Goal: Check status: Check status

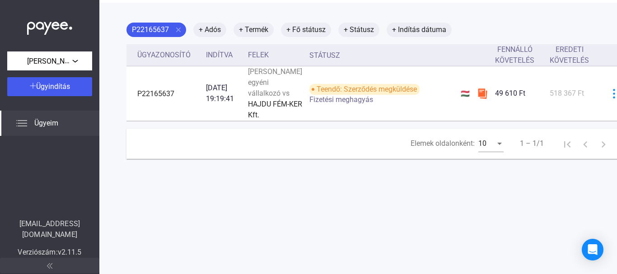
scroll to position [41, 0]
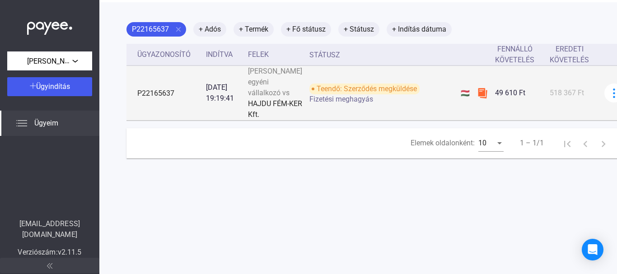
click at [477, 99] on img at bounding box center [482, 93] width 11 height 11
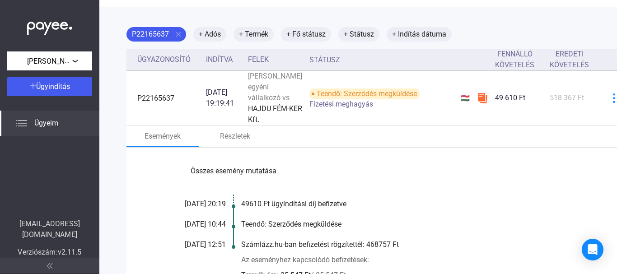
scroll to position [35, 0]
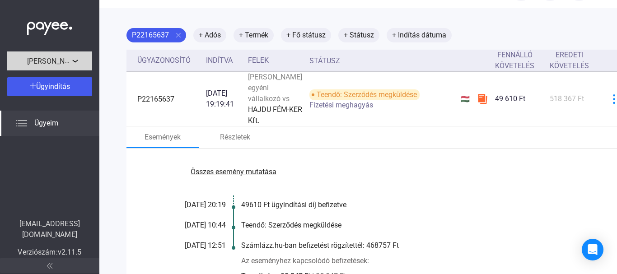
click at [75, 63] on div "[PERSON_NAME] egyéni vállalkozó" at bounding box center [50, 60] width 80 height 11
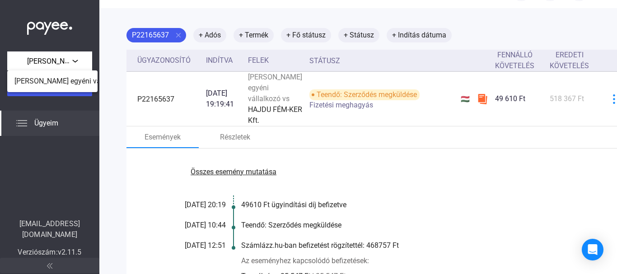
click at [104, 133] on div at bounding box center [308, 137] width 617 height 274
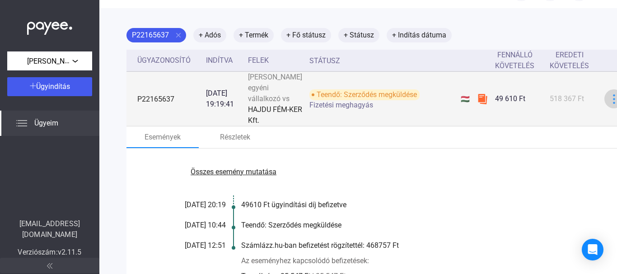
click at [610, 104] on img at bounding box center [614, 98] width 9 height 9
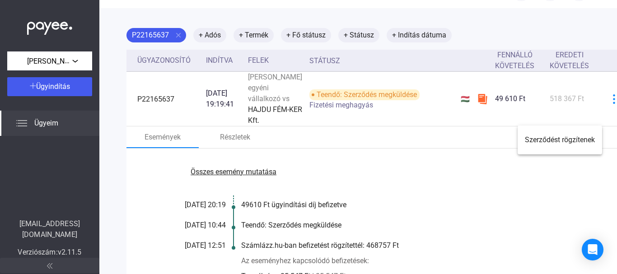
click at [540, 197] on div at bounding box center [308, 137] width 617 height 274
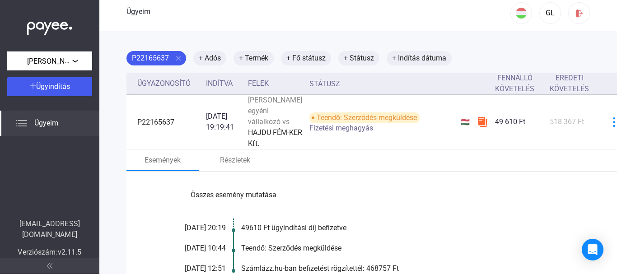
scroll to position [11, 0]
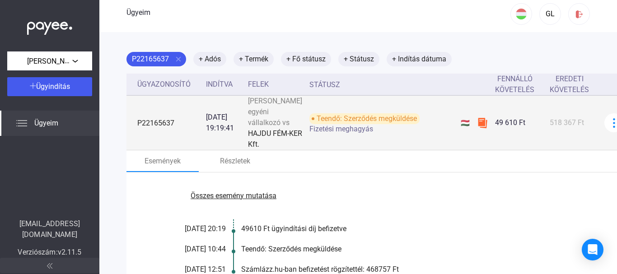
click at [332, 133] on font "Fizetési meghagyás" at bounding box center [342, 129] width 64 height 9
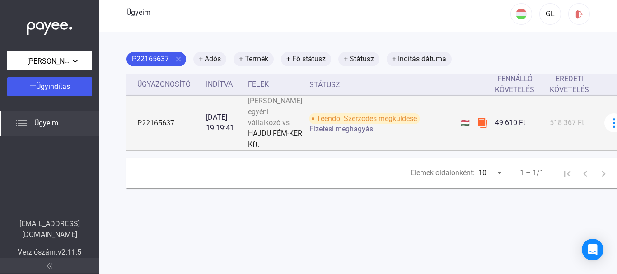
click at [337, 123] on font "Teendő: Szerződés megküldése" at bounding box center [367, 118] width 100 height 9
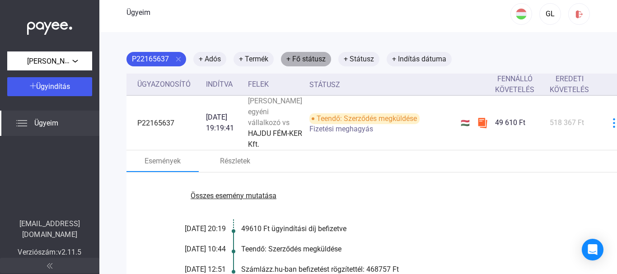
click at [309, 61] on font "+ Fő státusz" at bounding box center [305, 59] width 39 height 9
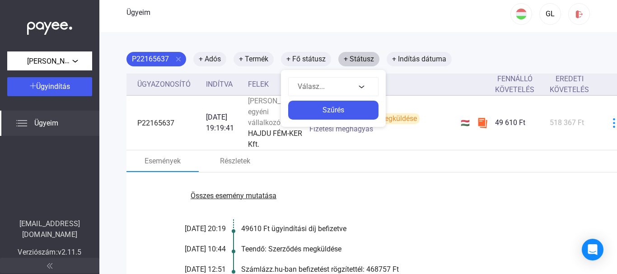
drag, startPoint x: 309, startPoint y: 61, endPoint x: 371, endPoint y: 57, distance: 61.6
click at [371, 57] on div at bounding box center [308, 137] width 617 height 274
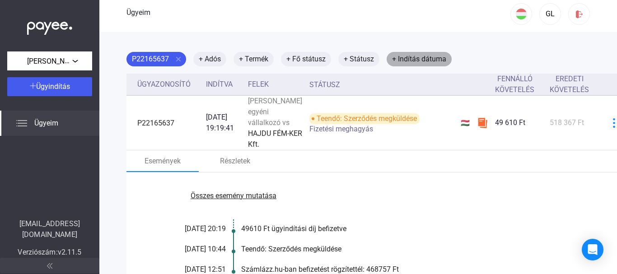
click at [424, 62] on font "+ Indítás dátuma" at bounding box center [419, 59] width 54 height 9
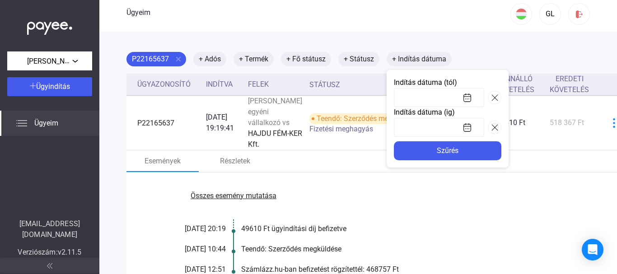
click at [430, 35] on div at bounding box center [308, 137] width 617 height 274
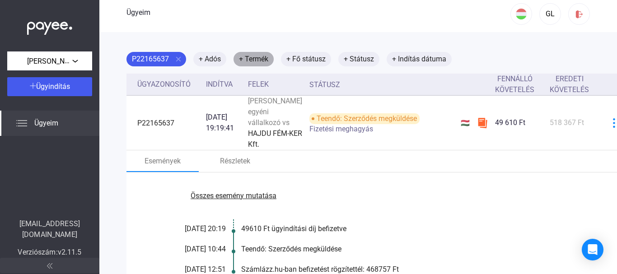
click at [249, 56] on font "+ Termék" at bounding box center [253, 59] width 29 height 9
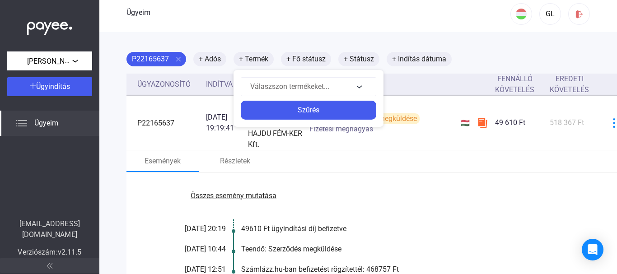
drag, startPoint x: 272, startPoint y: 24, endPoint x: 218, endPoint y: 53, distance: 61.7
click at [218, 53] on div at bounding box center [308, 137] width 617 height 274
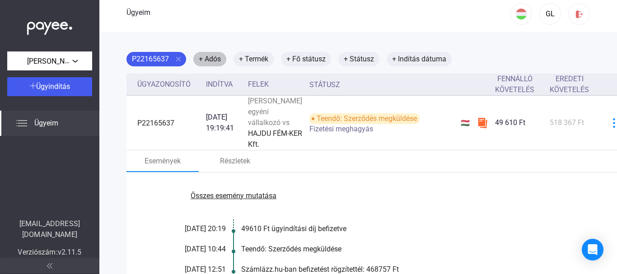
click at [218, 53] on mat-chip "+ Adós" at bounding box center [209, 59] width 33 height 14
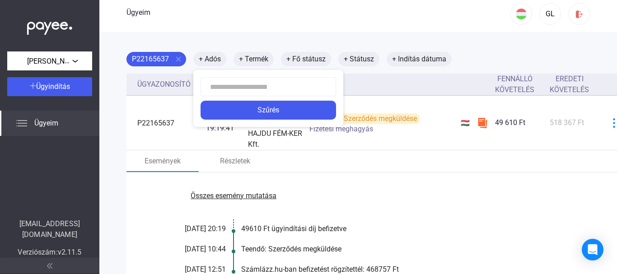
click at [270, 27] on div at bounding box center [308, 137] width 617 height 274
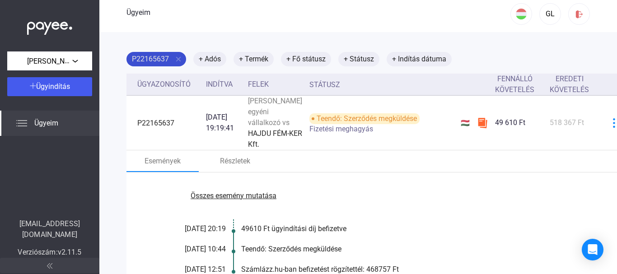
click at [180, 57] on mat-icon "close" at bounding box center [178, 59] width 8 height 8
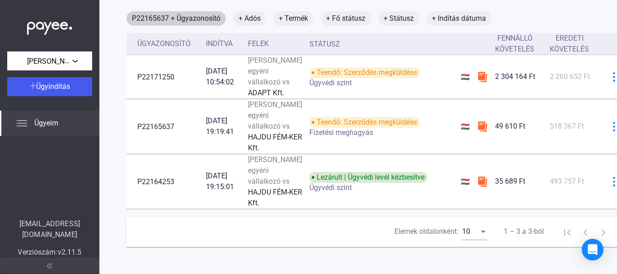
scroll to position [159, 0]
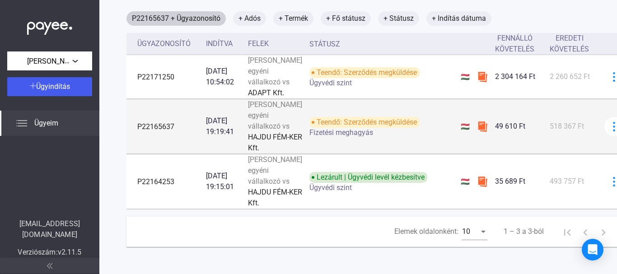
click at [371, 118] on font "Teendő: Szerződés megküldése" at bounding box center [367, 122] width 100 height 9
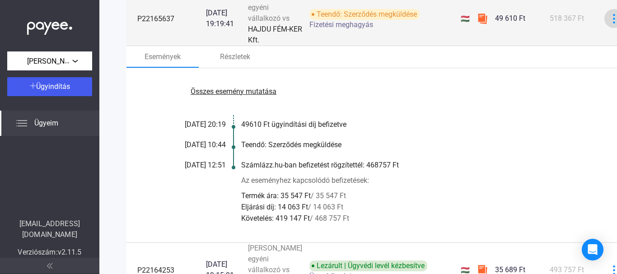
click at [610, 23] on img at bounding box center [614, 18] width 9 height 9
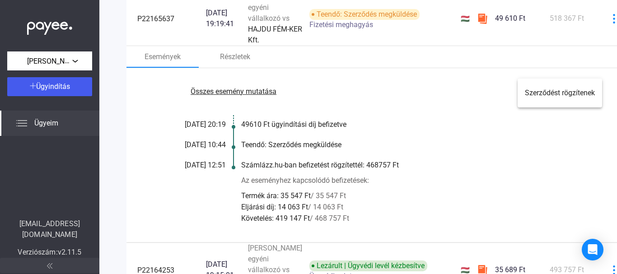
click at [549, 159] on div at bounding box center [308, 137] width 617 height 274
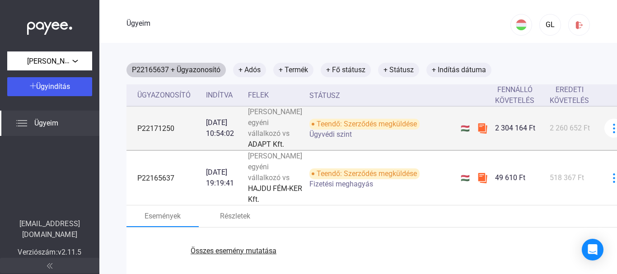
click at [353, 128] on font "Teendő: Szerződés megküldése" at bounding box center [367, 124] width 100 height 9
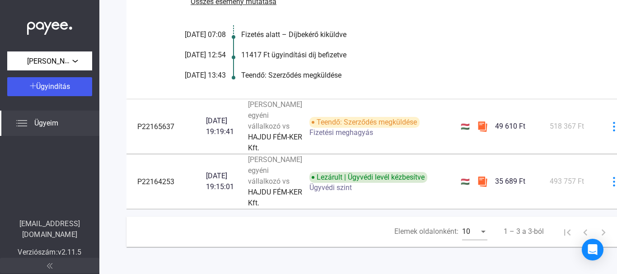
scroll to position [271, 0]
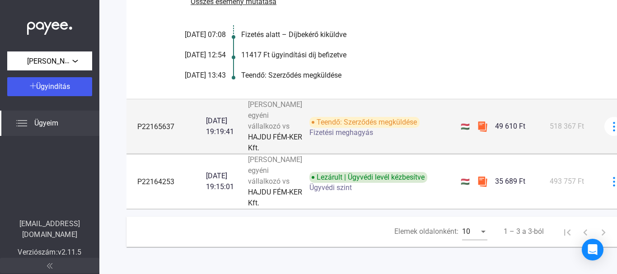
click at [352, 118] on font "Teendő: Szerződés megküldése" at bounding box center [367, 122] width 100 height 9
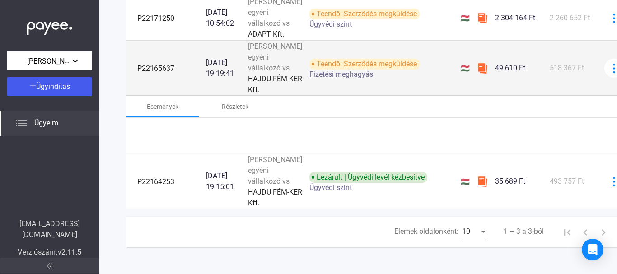
scroll to position [192, 0]
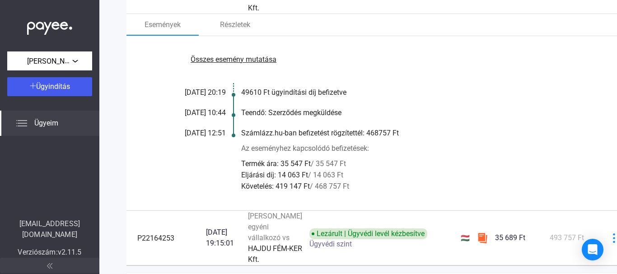
click at [225, 64] on font "Összes esemény mutatása" at bounding box center [234, 59] width 86 height 9
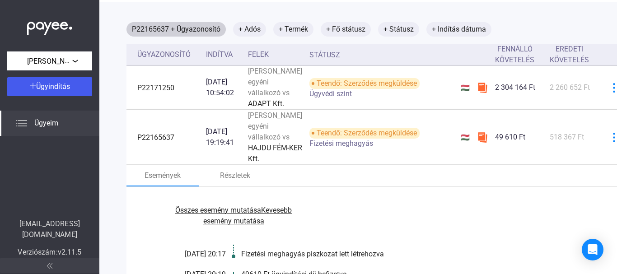
scroll to position [35, 0]
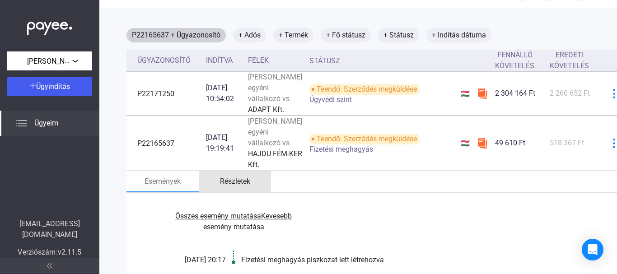
click at [234, 186] on font "Részletek" at bounding box center [235, 181] width 30 height 9
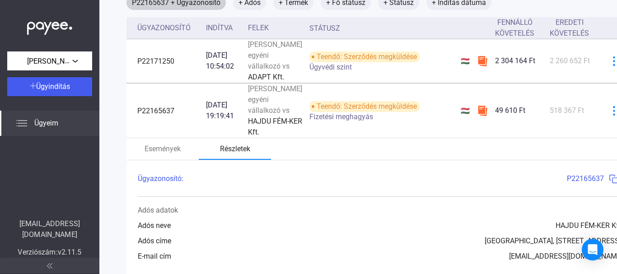
scroll to position [66, 0]
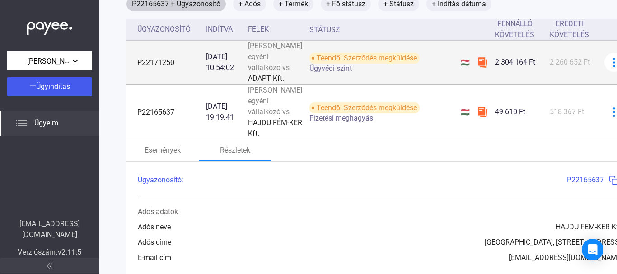
click at [332, 62] on font "Teendő: Szerződés megküldése" at bounding box center [367, 58] width 100 height 9
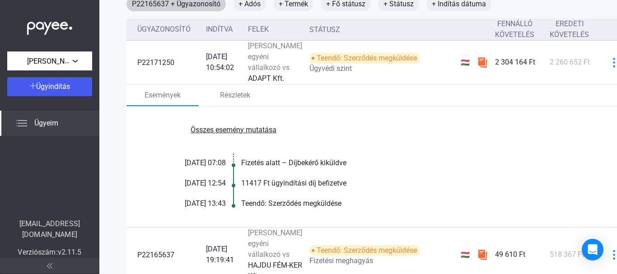
click at [250, 134] on font "Összes esemény mutatása" at bounding box center [234, 130] width 86 height 9
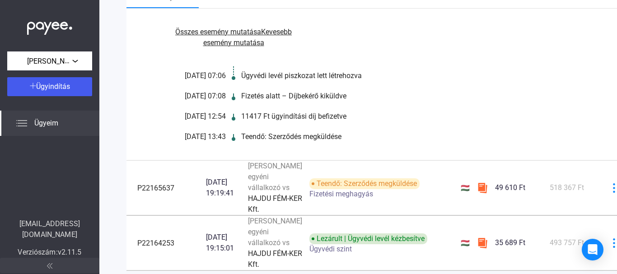
scroll to position [174, 0]
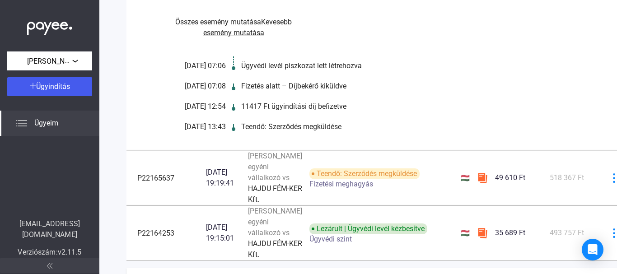
click at [241, 26] on font "Összes esemény mutatása" at bounding box center [218, 22] width 86 height 9
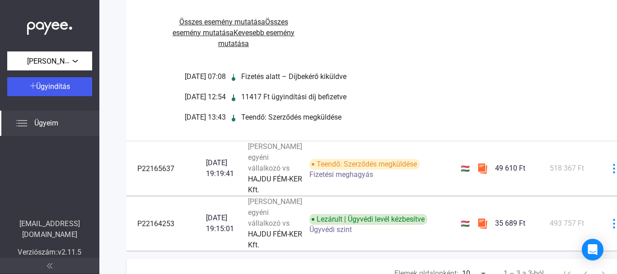
click at [241, 26] on font "Összes esemény mutatása" at bounding box center [222, 22] width 86 height 9
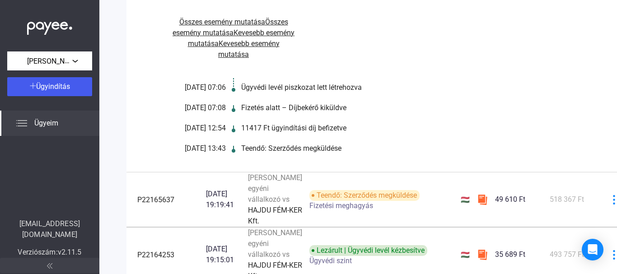
click at [234, 93] on div at bounding box center [234, 89] width 4 height 7
drag, startPoint x: 234, startPoint y: 117, endPoint x: 253, endPoint y: 119, distance: 19.1
click at [253, 119] on div "Összes esemény mutatása Összes esemény mutatása Kevesebb esemény mutatása Keves…" at bounding box center [381, 86] width 508 height 174
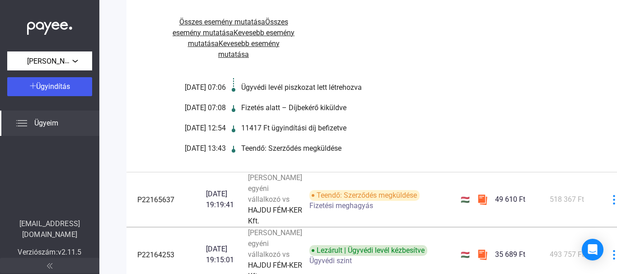
click at [253, 92] on font "Ügyvédi levél piszkozat lett létrehozva" at bounding box center [301, 87] width 121 height 9
click at [214, 92] on font "[DATE] 07:06" at bounding box center [205, 87] width 41 height 9
click at [232, 154] on div at bounding box center [234, 150] width 4 height 7
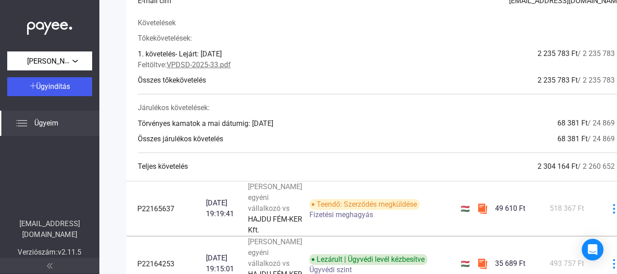
scroll to position [229, 0]
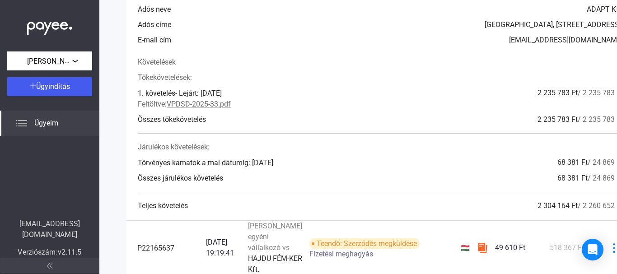
click at [188, 124] on font "Összes tőkekövetelés" at bounding box center [172, 119] width 68 height 9
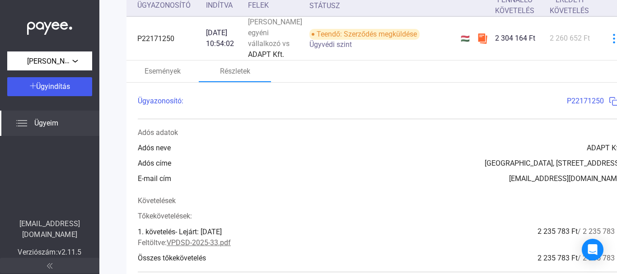
scroll to position [89, 0]
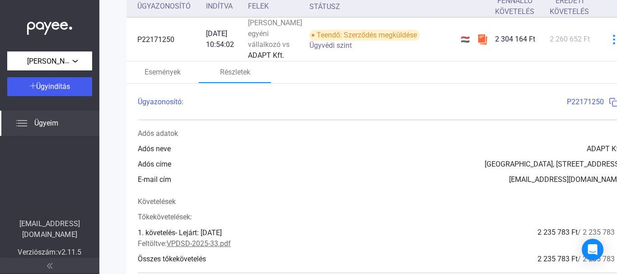
click at [609, 107] on img at bounding box center [613, 102] width 9 height 9
click at [579, 106] on font "P22171250" at bounding box center [585, 102] width 37 height 9
click at [609, 107] on img at bounding box center [613, 102] width 9 height 9
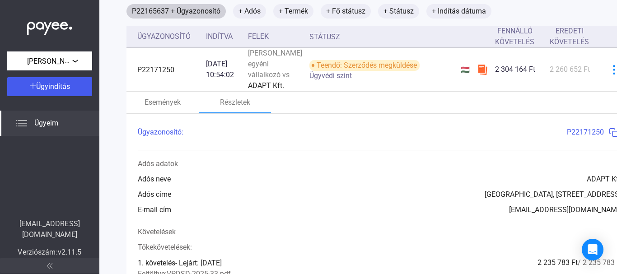
scroll to position [57, 0]
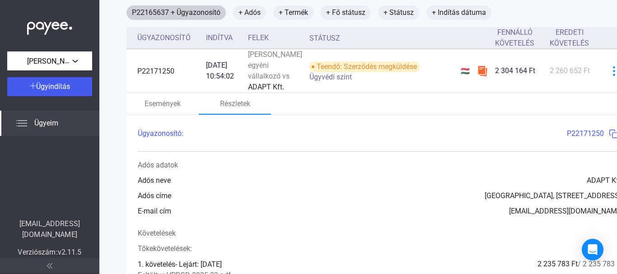
click at [310, 41] on font "Státusz" at bounding box center [325, 38] width 31 height 9
click at [343, 115] on div "Események Részletek" at bounding box center [381, 104] width 508 height 22
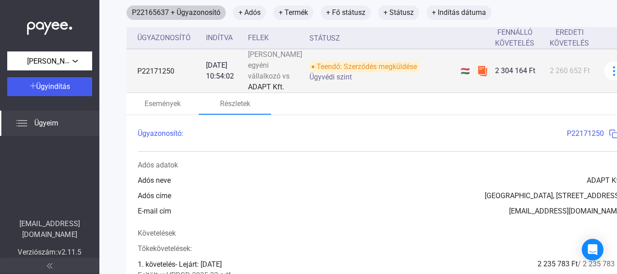
click at [342, 71] on font "Teendő: Szerződés megküldése" at bounding box center [367, 66] width 100 height 9
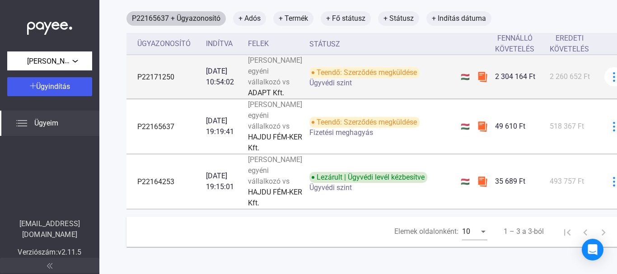
click at [342, 77] on font "Teendő: Szerződés megküldése" at bounding box center [367, 72] width 100 height 9
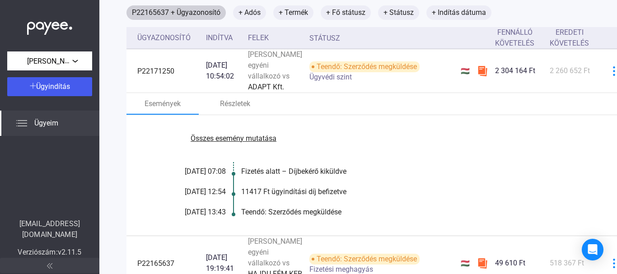
click at [232, 218] on div at bounding box center [234, 214] width 4 height 7
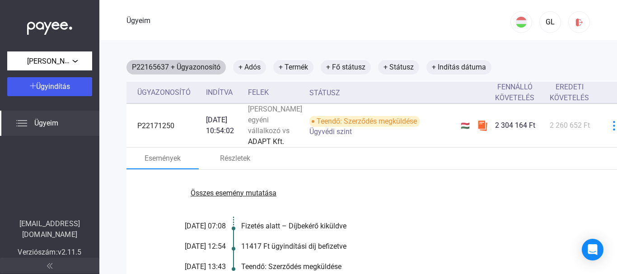
scroll to position [2, 0]
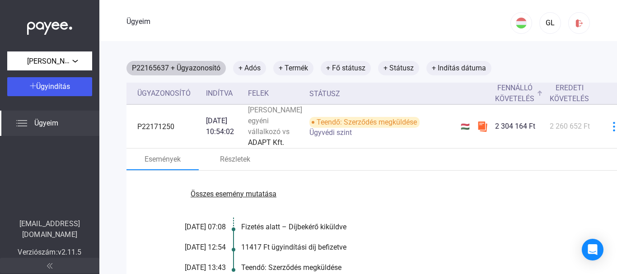
click at [495, 87] on font "Fennálló követelés" at bounding box center [514, 93] width 39 height 19
